Goal: Navigation & Orientation: Find specific page/section

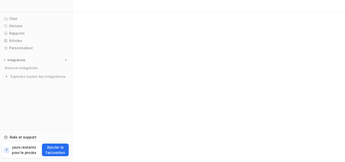
click at [221, 13] on div at bounding box center [172, 81] width 345 height 162
click at [23, 61] on font "Intégrations" at bounding box center [17, 60] width 18 height 4
click at [31, 78] on font "Explorez toutes les intégrations" at bounding box center [38, 76] width 55 height 4
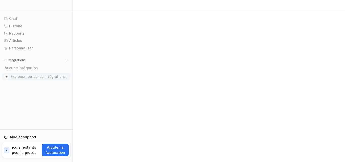
click at [31, 78] on font "Explorez toutes les intégrations" at bounding box center [38, 76] width 55 height 4
click at [65, 59] on img at bounding box center [66, 60] width 4 height 4
